Goal: Task Accomplishment & Management: Use online tool/utility

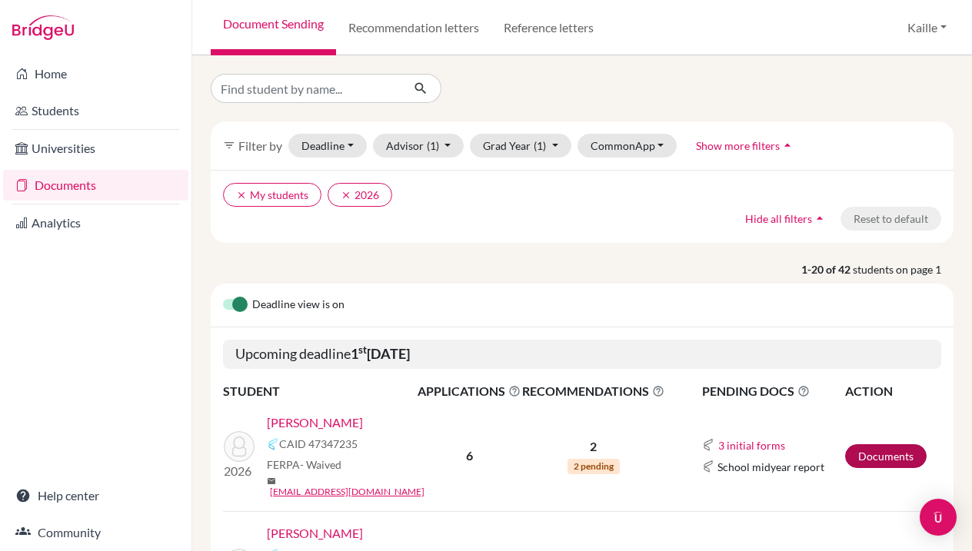
click at [893, 447] on link "Documents" at bounding box center [885, 456] width 81 height 24
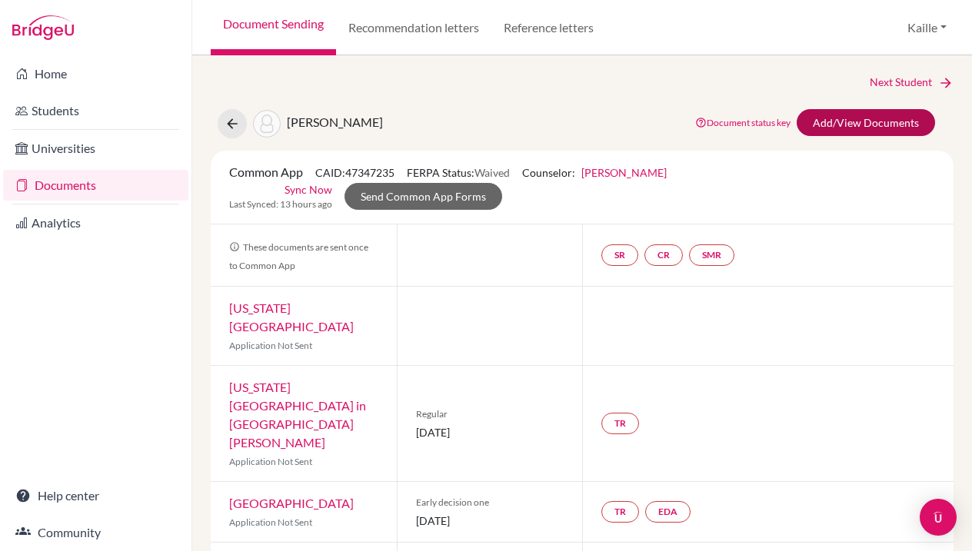
click at [885, 118] on link "Add/View Documents" at bounding box center [865, 122] width 138 height 27
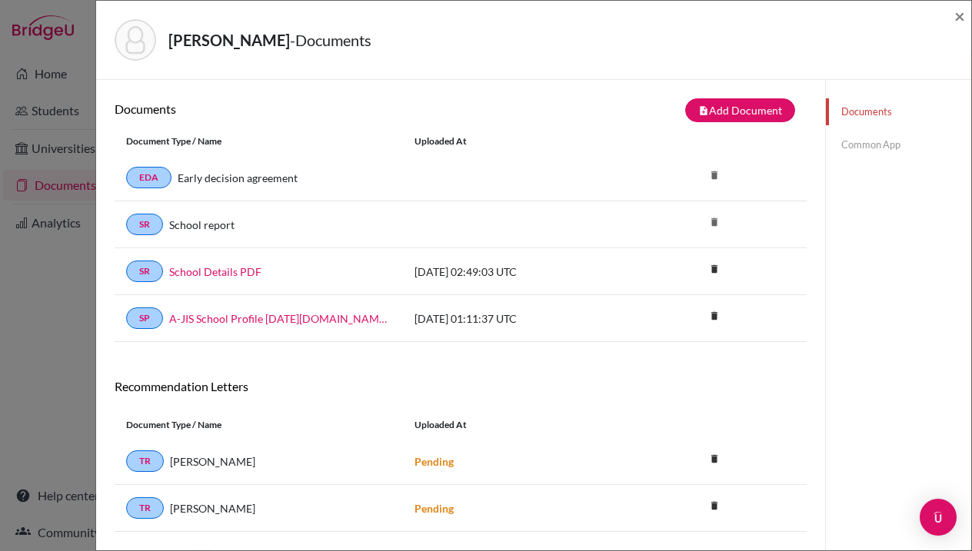
click at [892, 141] on link "Common App" at bounding box center [898, 144] width 145 height 27
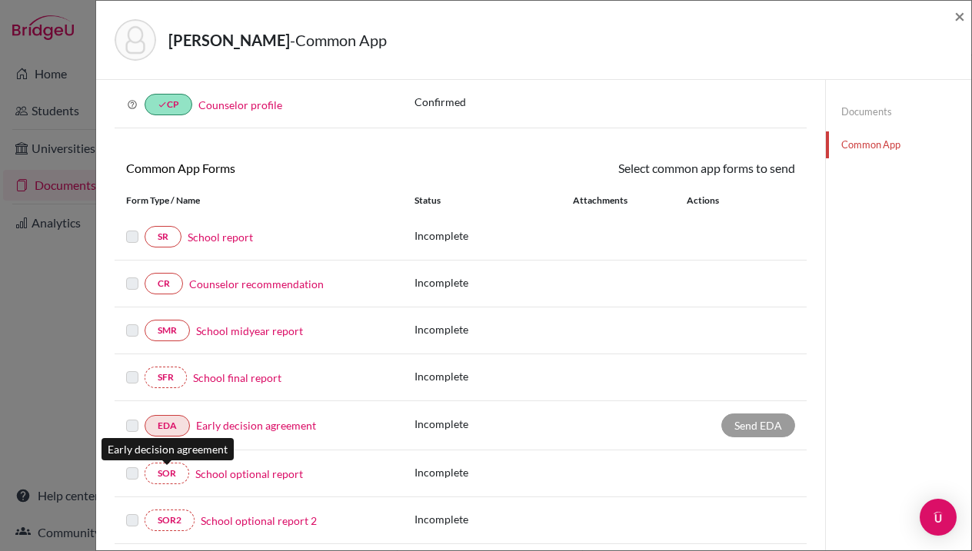
scroll to position [75, 0]
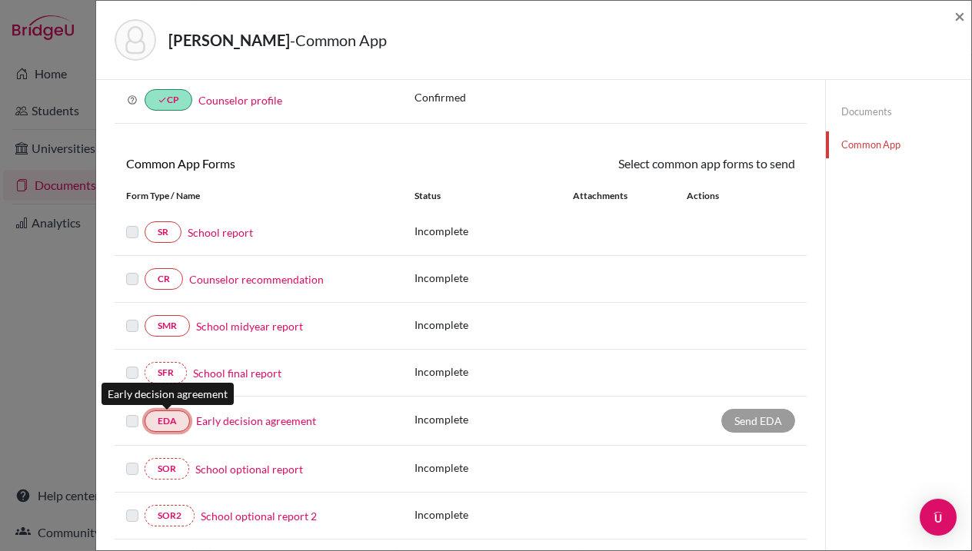
click at [170, 428] on link "EDA" at bounding box center [167, 422] width 45 height 22
click at [162, 425] on link "EDA" at bounding box center [167, 422] width 45 height 22
click at [889, 107] on link "Documents" at bounding box center [898, 111] width 145 height 27
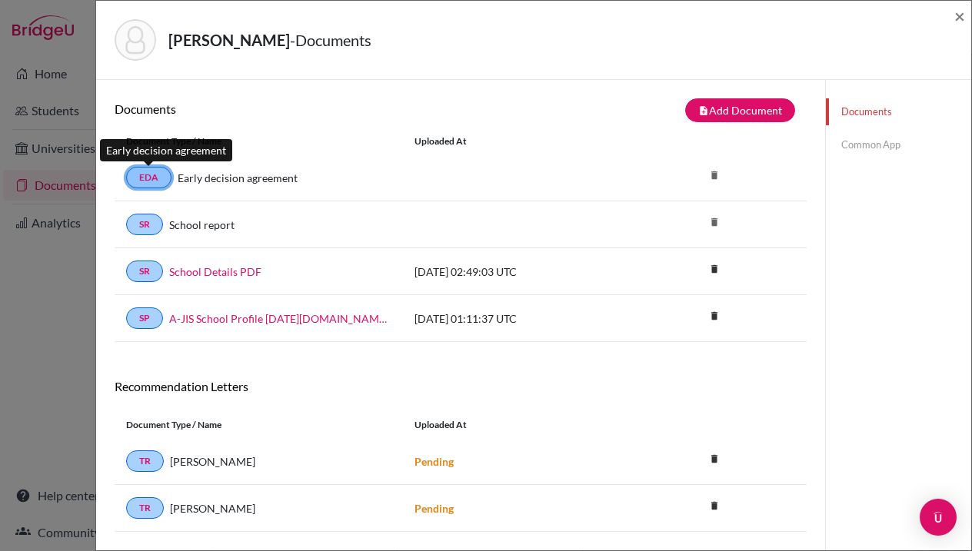
click at [146, 177] on link "EDA" at bounding box center [148, 178] width 45 height 22
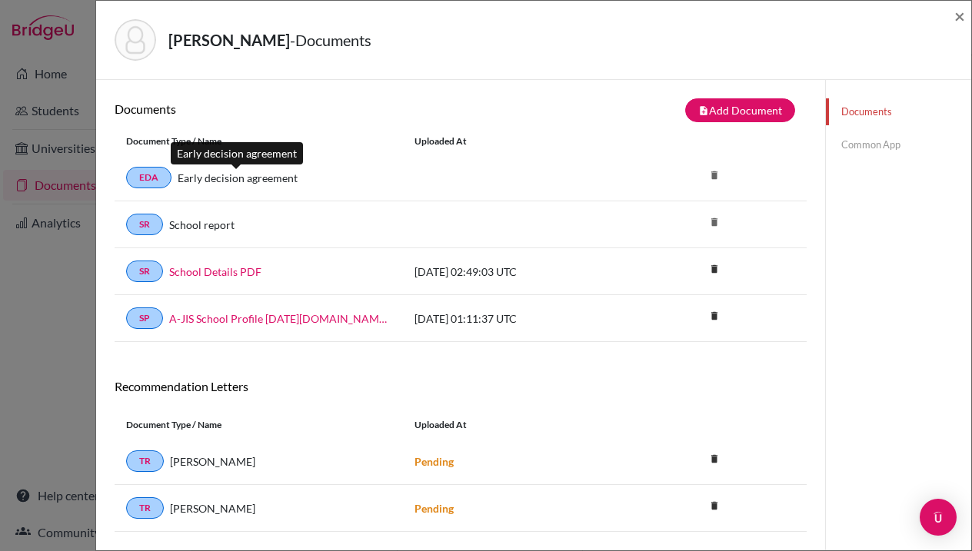
click at [262, 176] on link "Early decision agreement" at bounding box center [238, 178] width 120 height 16
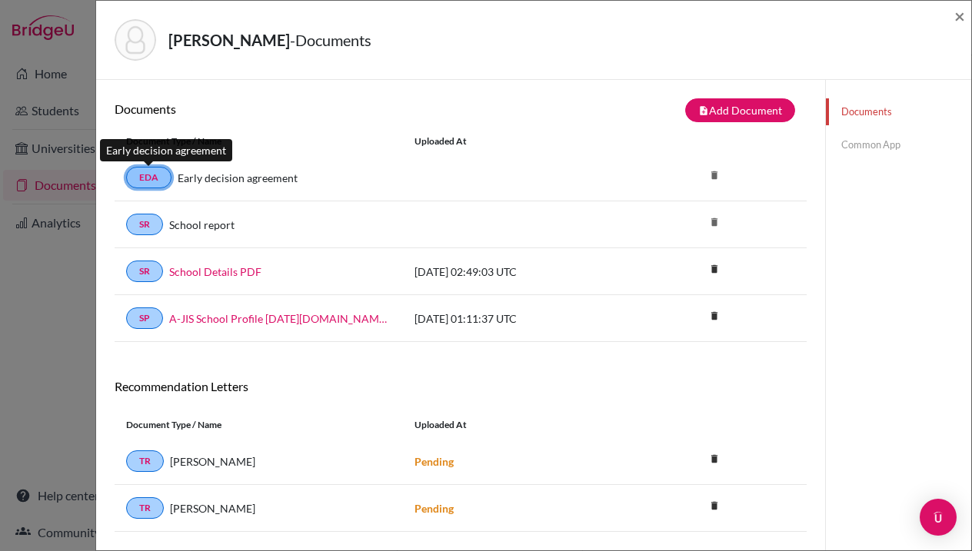
click at [158, 174] on link "EDA" at bounding box center [148, 178] width 45 height 22
click at [896, 147] on link "Common App" at bounding box center [898, 144] width 145 height 27
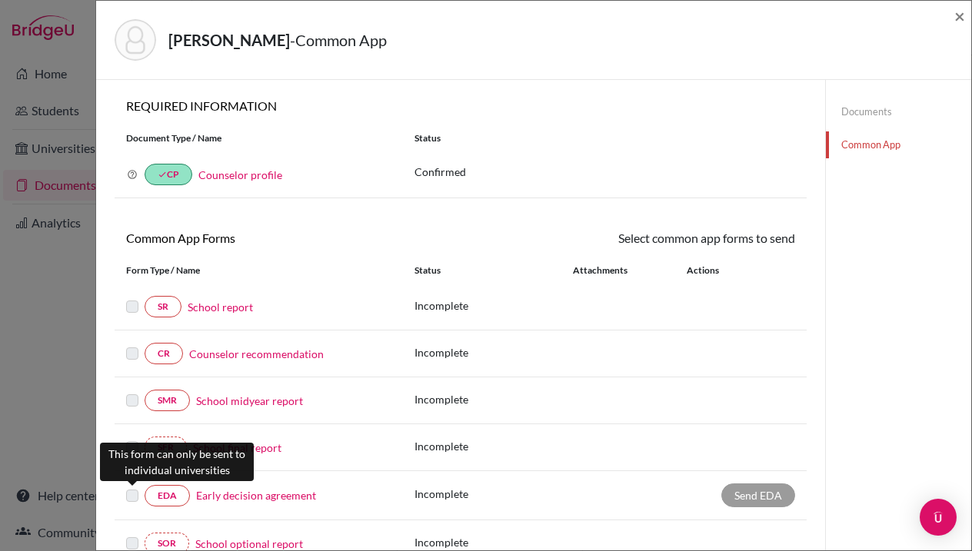
click at [131, 487] on label at bounding box center [132, 487] width 12 height 0
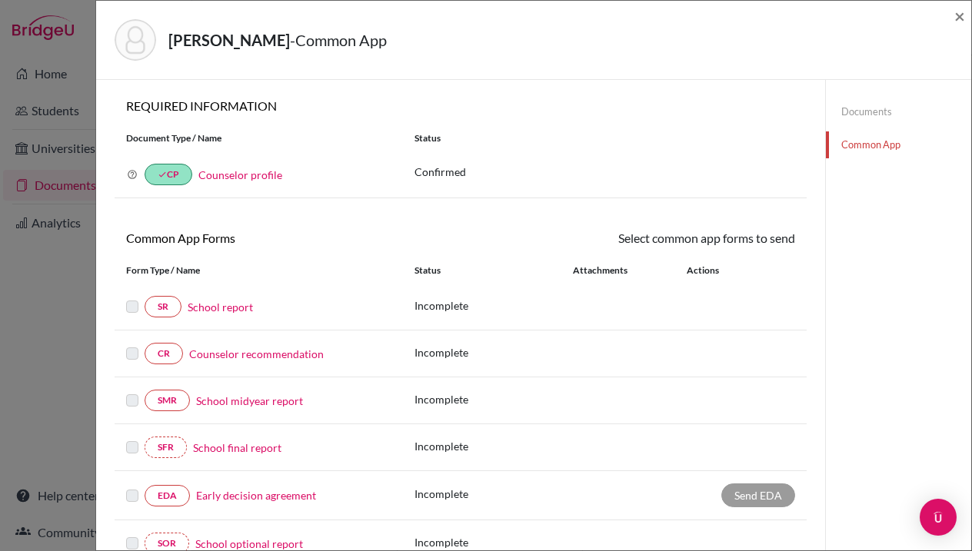
scroll to position [83, 0]
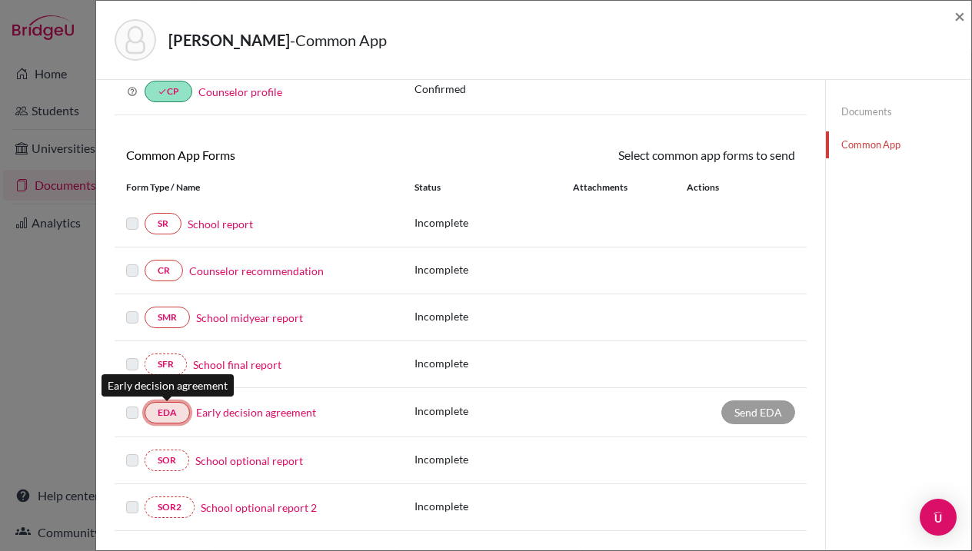
click at [167, 416] on link "EDA" at bounding box center [167, 413] width 45 height 22
click at [780, 416] on div "Send EDA" at bounding box center [758, 413] width 74 height 24
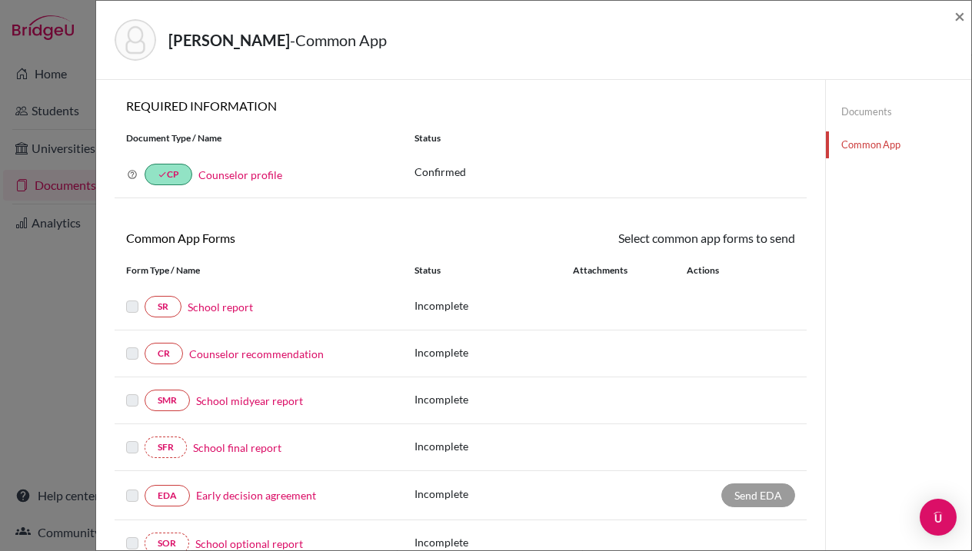
scroll to position [0, 0]
click at [872, 111] on link "Documents" at bounding box center [898, 111] width 145 height 27
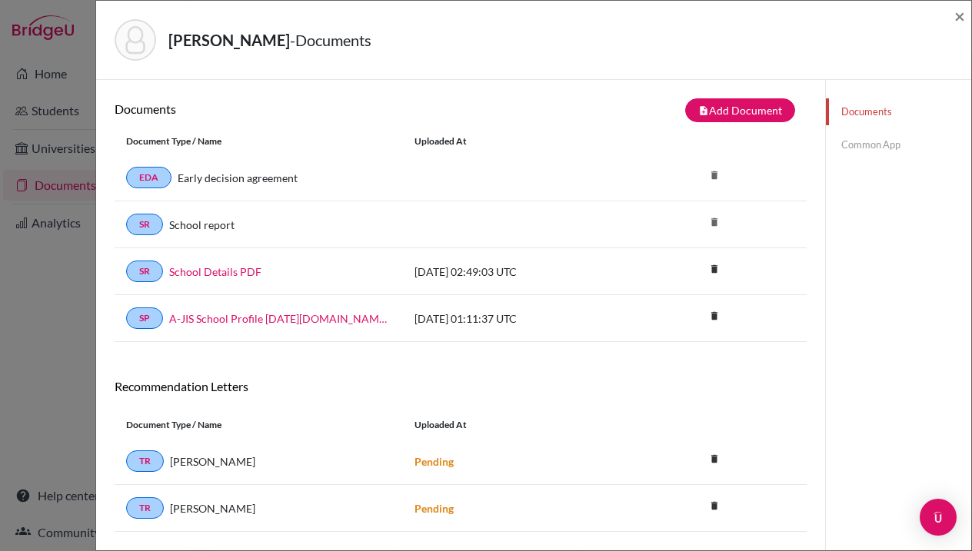
click at [888, 143] on link "Common App" at bounding box center [898, 144] width 145 height 27
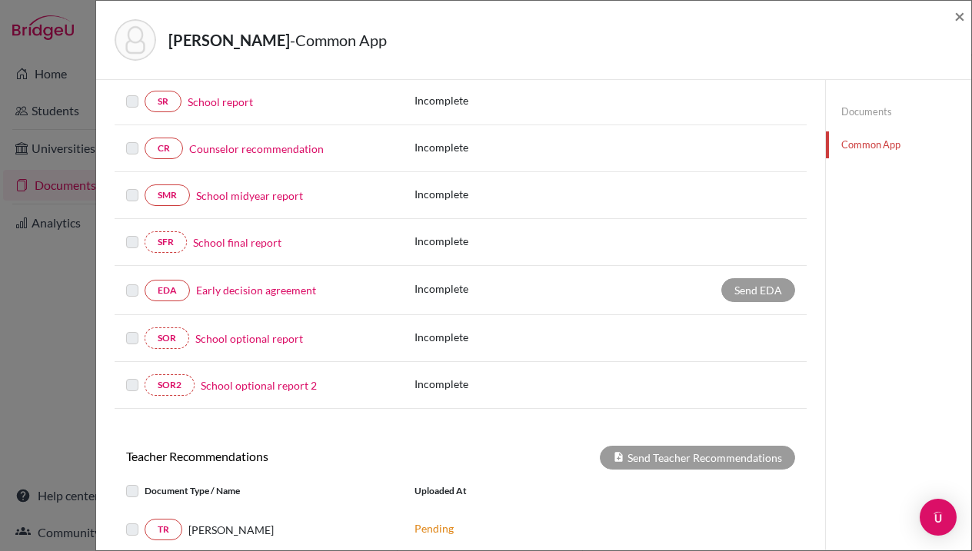
scroll to position [205, 0]
